Goal: Browse casually

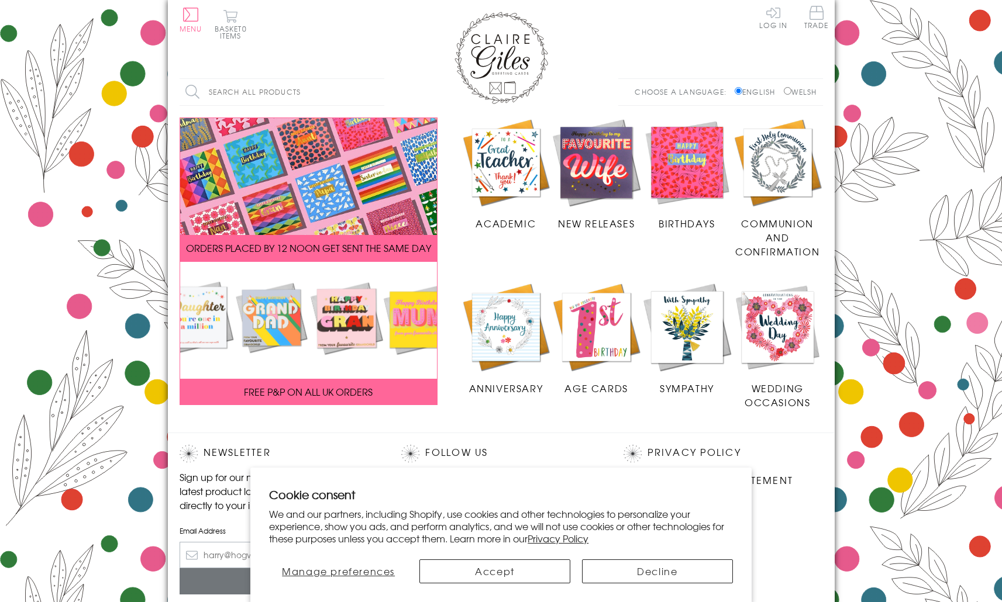
scroll to position [129, 0]
